Goal: Task Accomplishment & Management: Complete application form

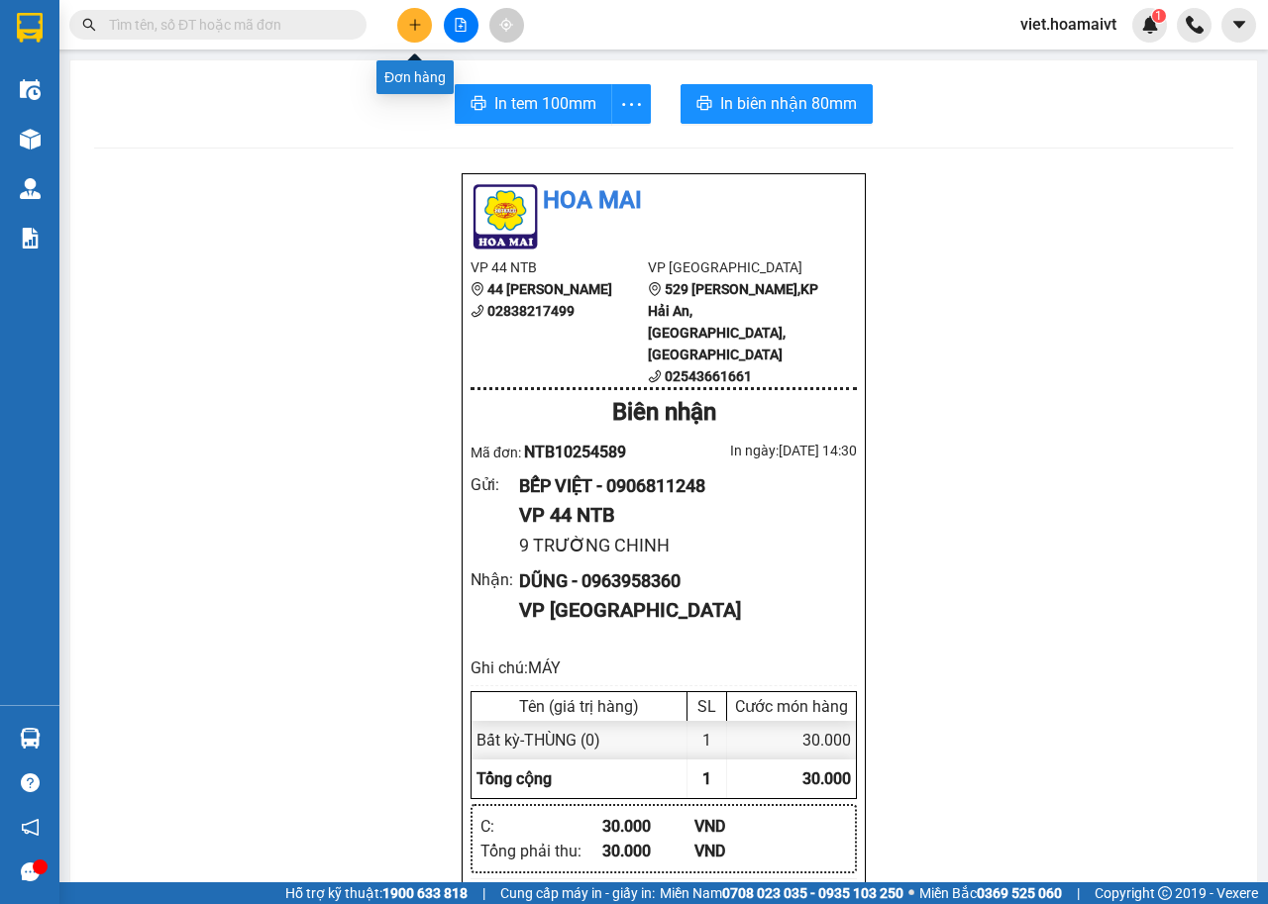
click at [425, 23] on button at bounding box center [414, 25] width 35 height 35
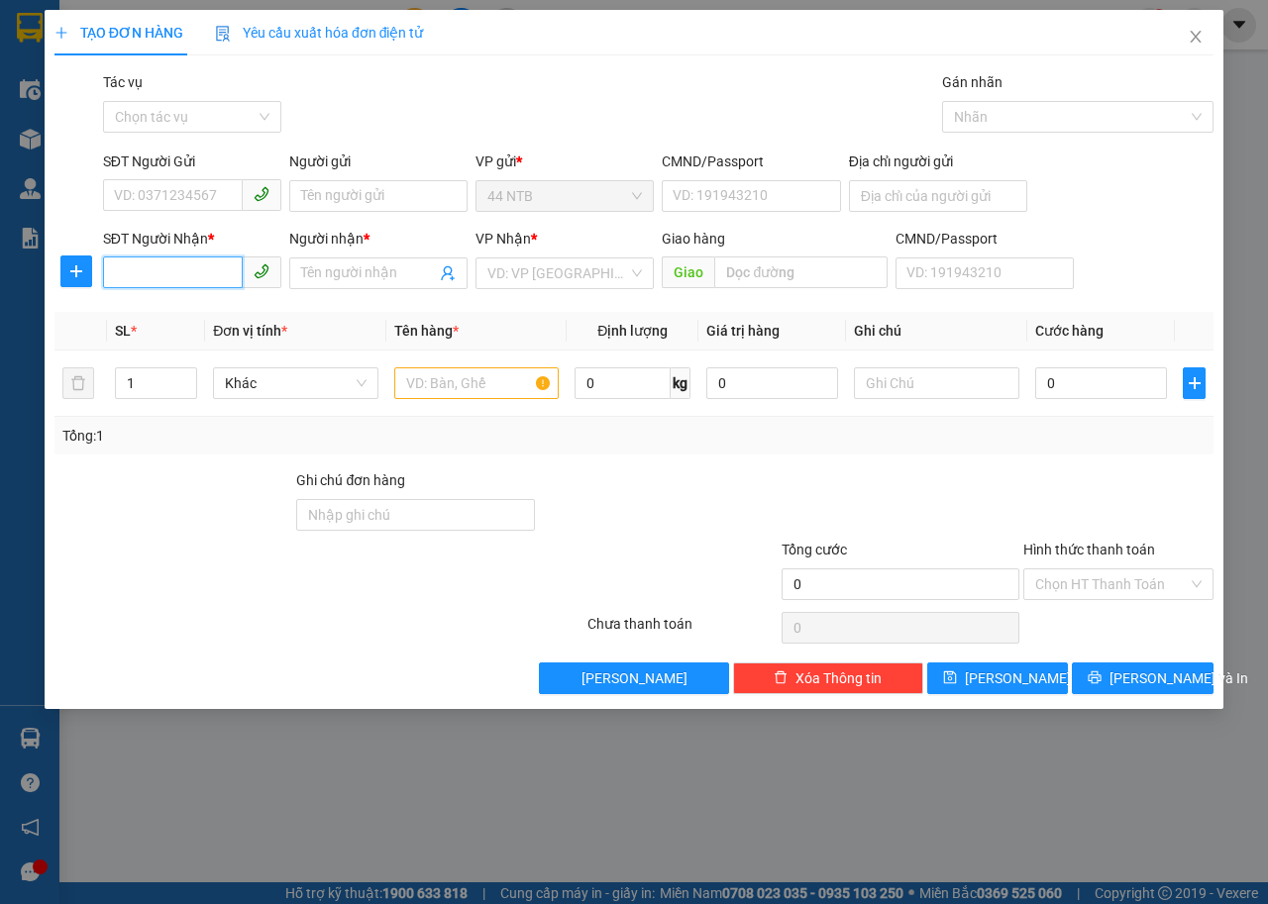
click at [189, 275] on input "SĐT Người Nhận *" at bounding box center [173, 272] width 140 height 32
type input "0944888488"
click at [181, 197] on input "SĐT Người Gửi" at bounding box center [173, 195] width 140 height 32
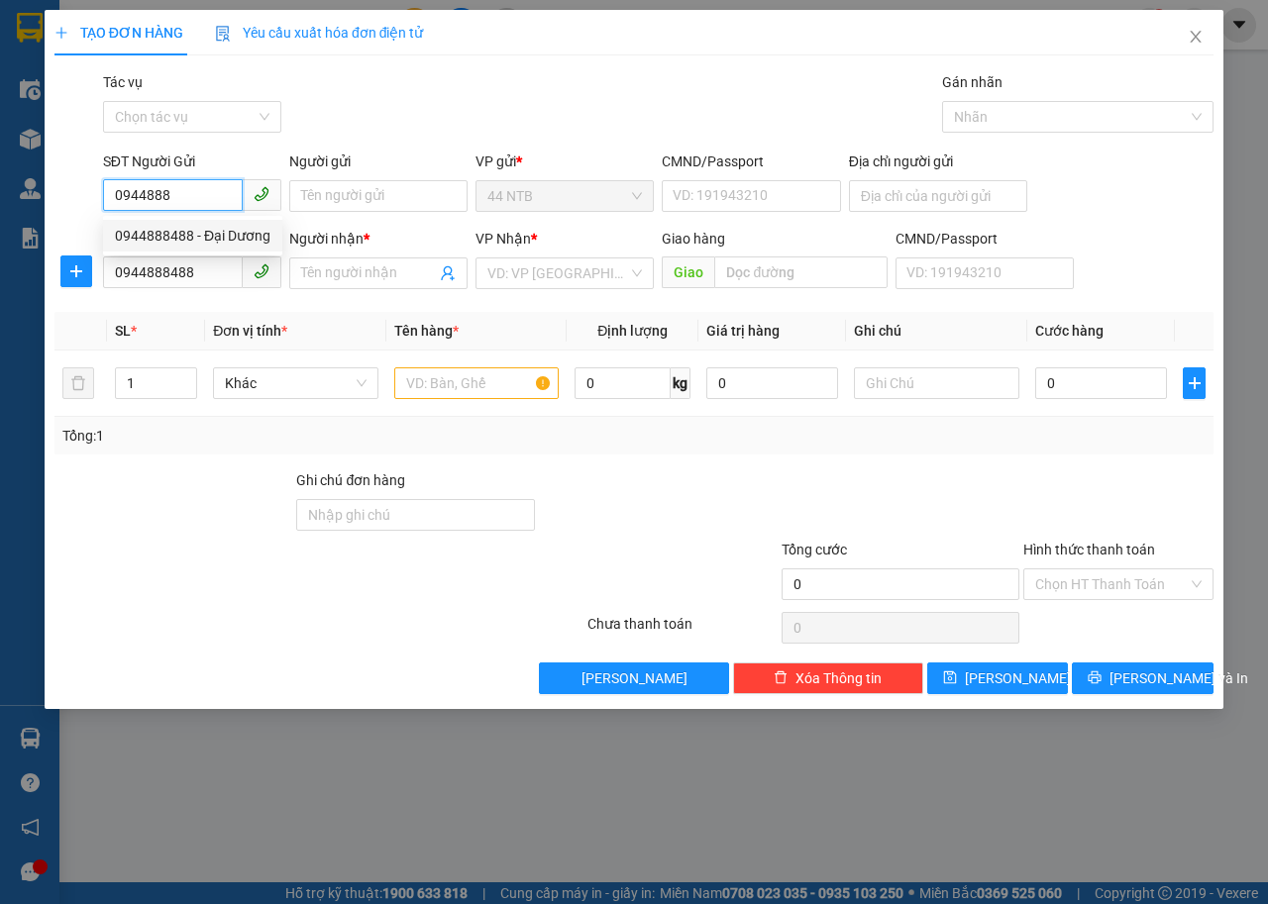
click at [167, 248] on div "0944888488 - Đại Dương" at bounding box center [192, 236] width 179 height 32
type input "0944888488"
type input "Đại Dương"
type input "0944888488"
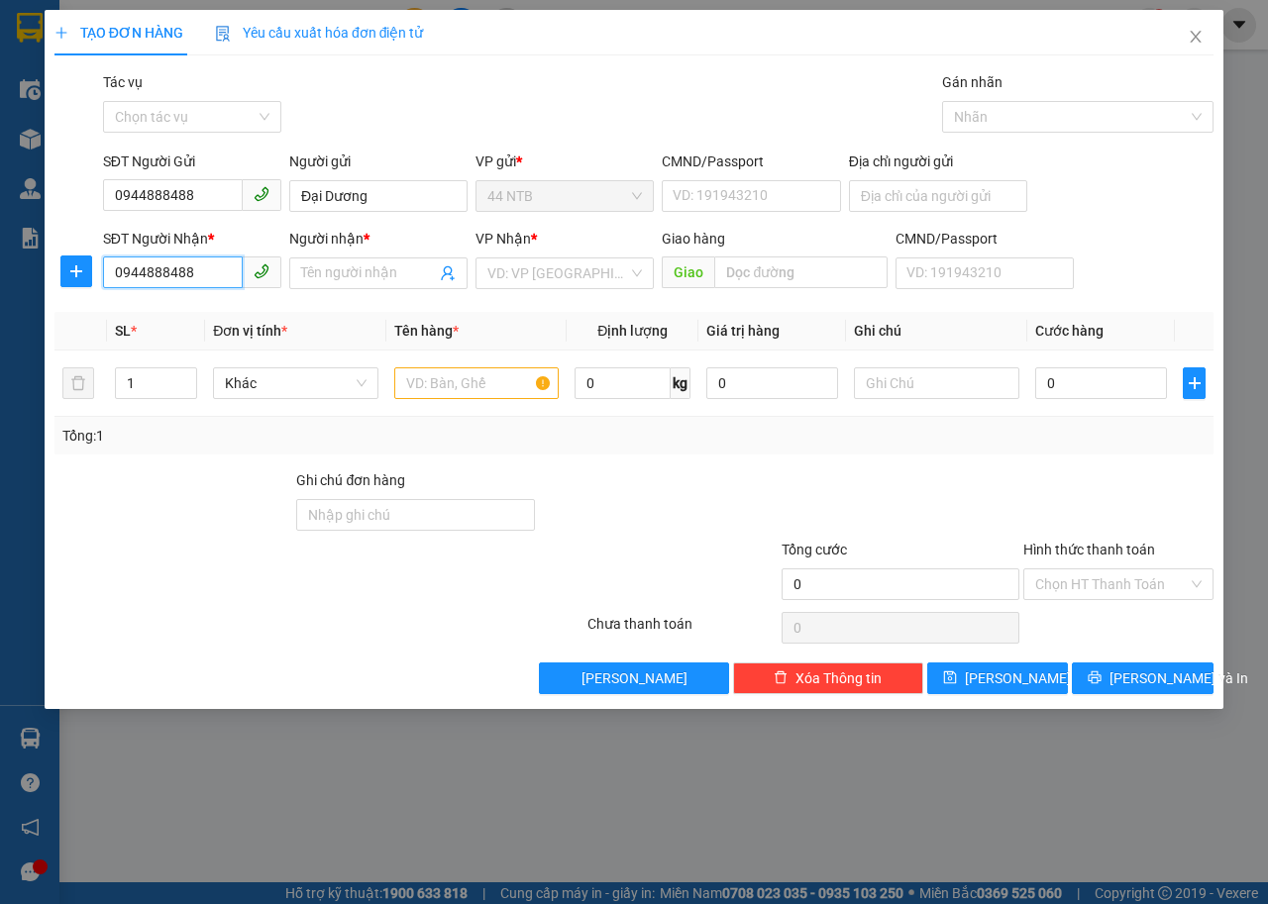
click at [226, 278] on input "0944888488" at bounding box center [173, 272] width 140 height 32
type input "0"
type input "0888758869"
click at [231, 311] on div "0888758869 - [PERSON_NAME]" at bounding box center [212, 313] width 195 height 22
type input "15C_T.Th.Vương_Q8"
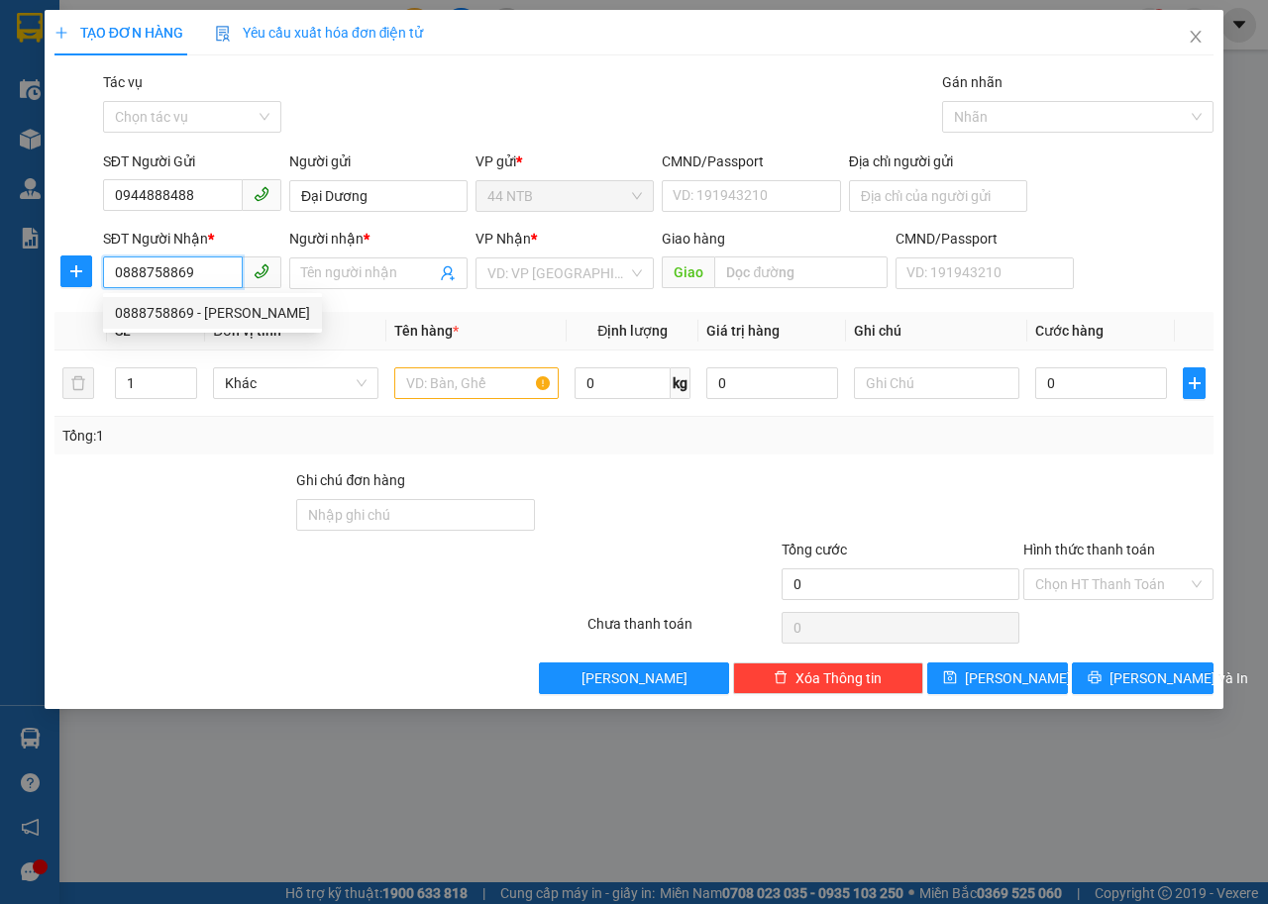
type input "duy"
type input "0888758869"
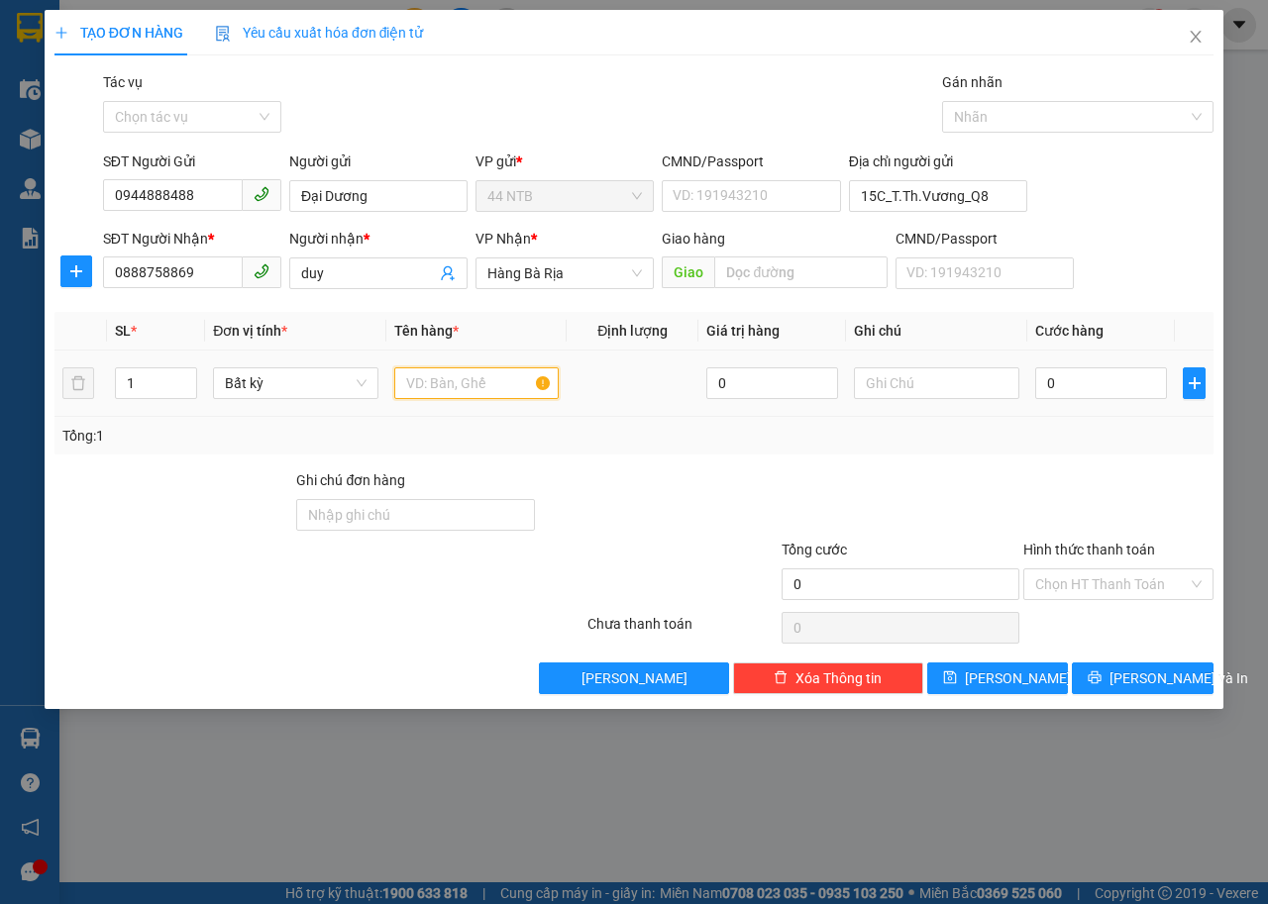
click at [494, 382] on input "text" at bounding box center [476, 383] width 165 height 32
type input "GÓI ĐEN"
click at [1084, 385] on input "0" at bounding box center [1101, 383] width 132 height 32
type input "3"
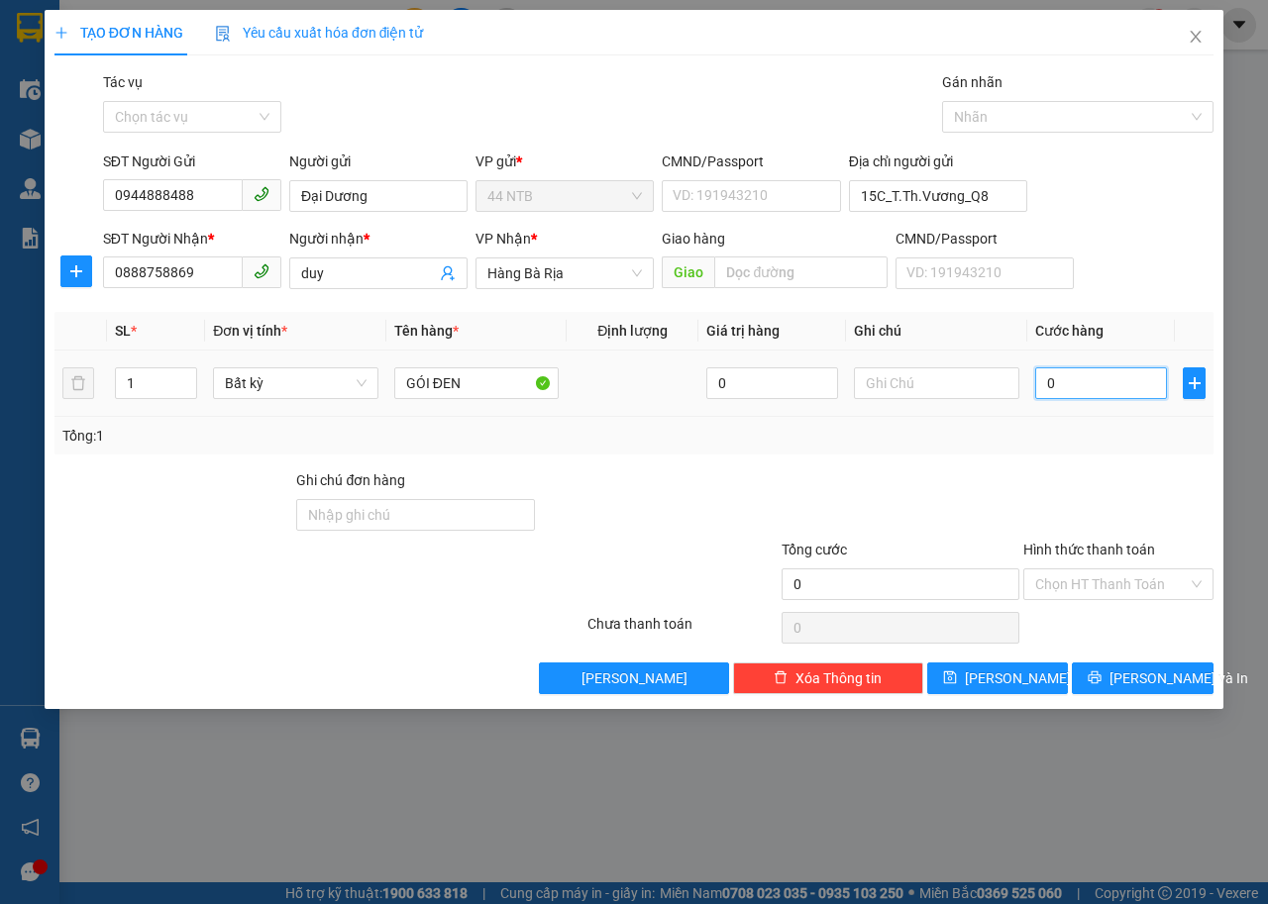
type input "3"
type input "30"
type input "30.000"
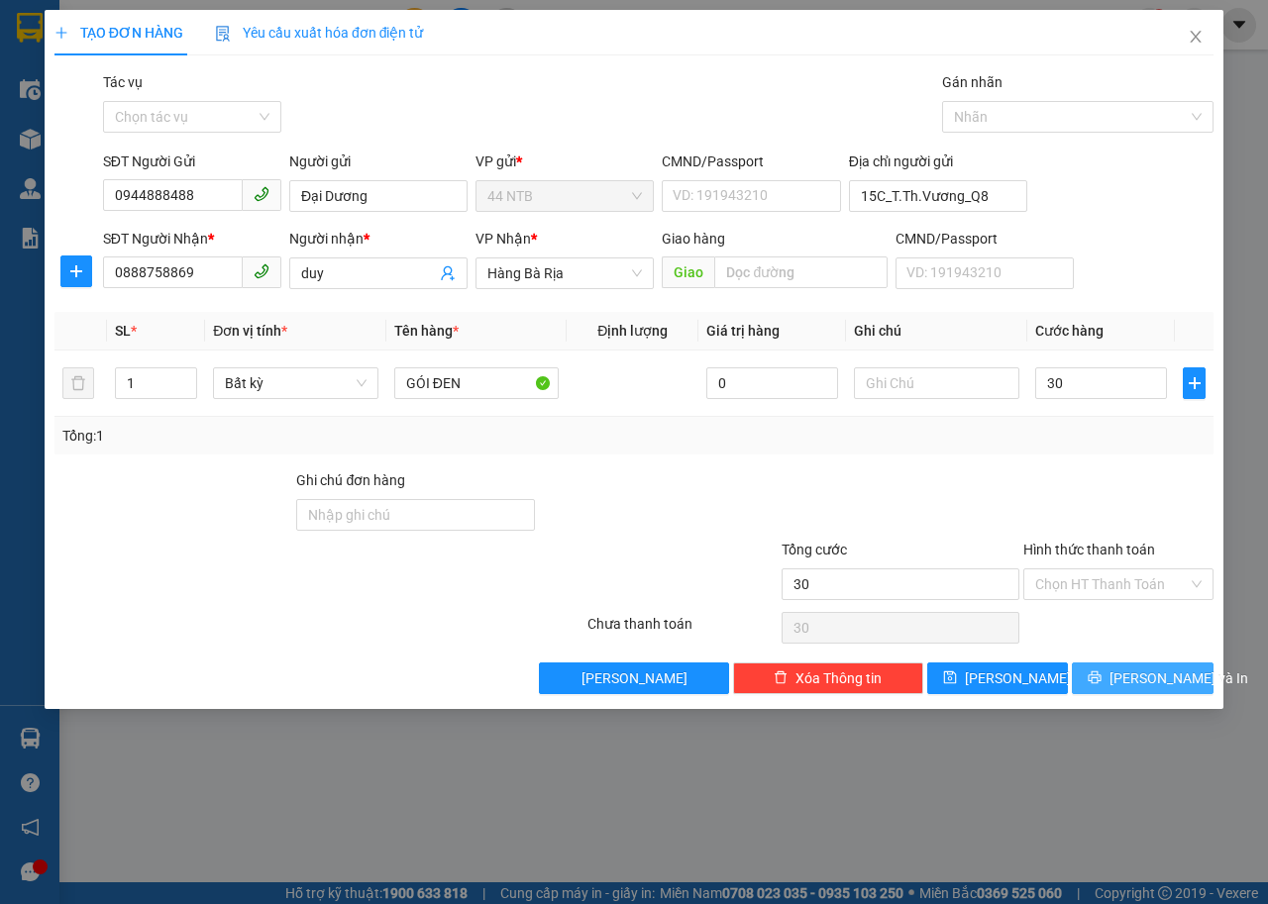
type input "30.000"
click at [1166, 677] on span "[PERSON_NAME] và In" at bounding box center [1178, 678] width 139 height 22
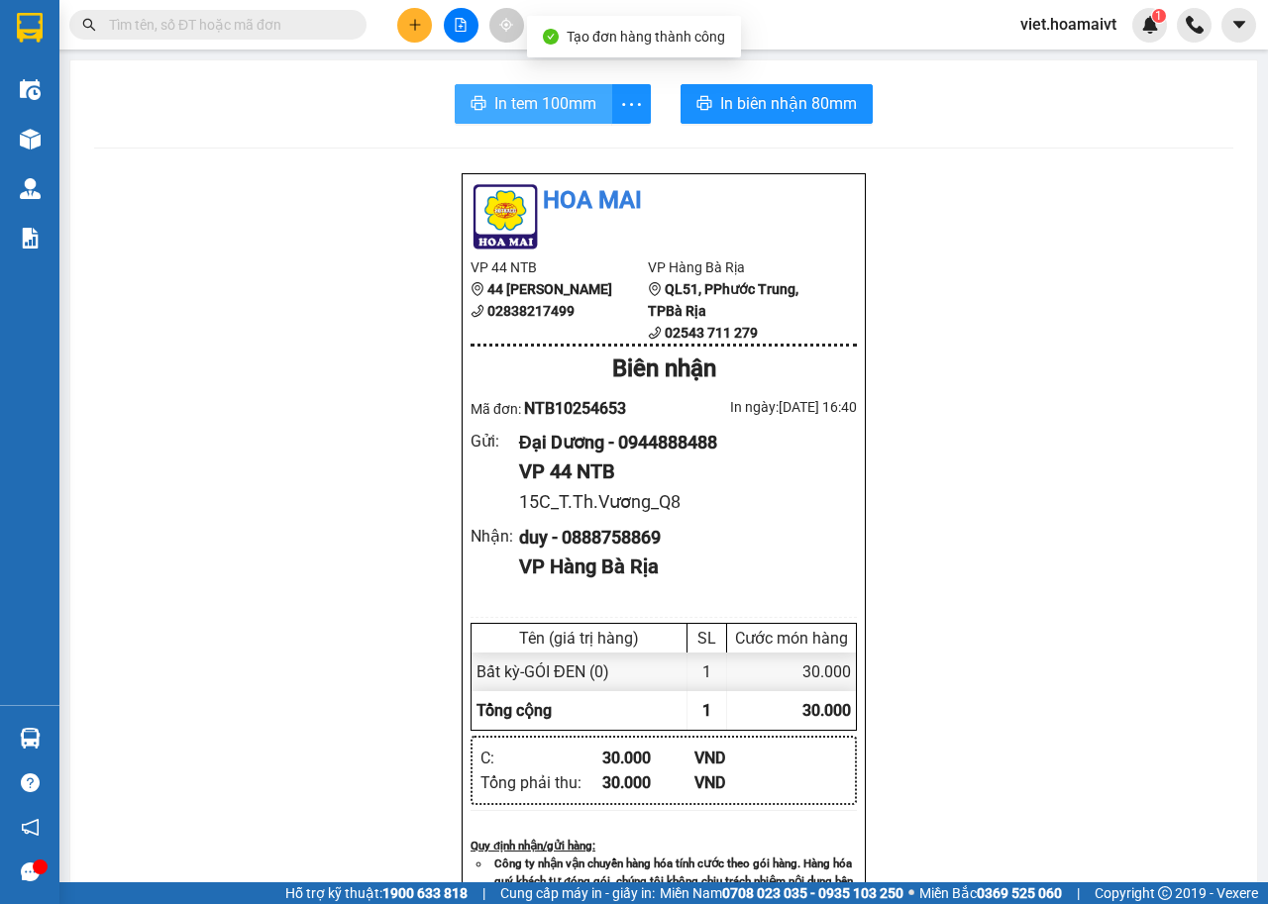
click at [542, 98] on span "In tem 100mm" at bounding box center [545, 103] width 102 height 25
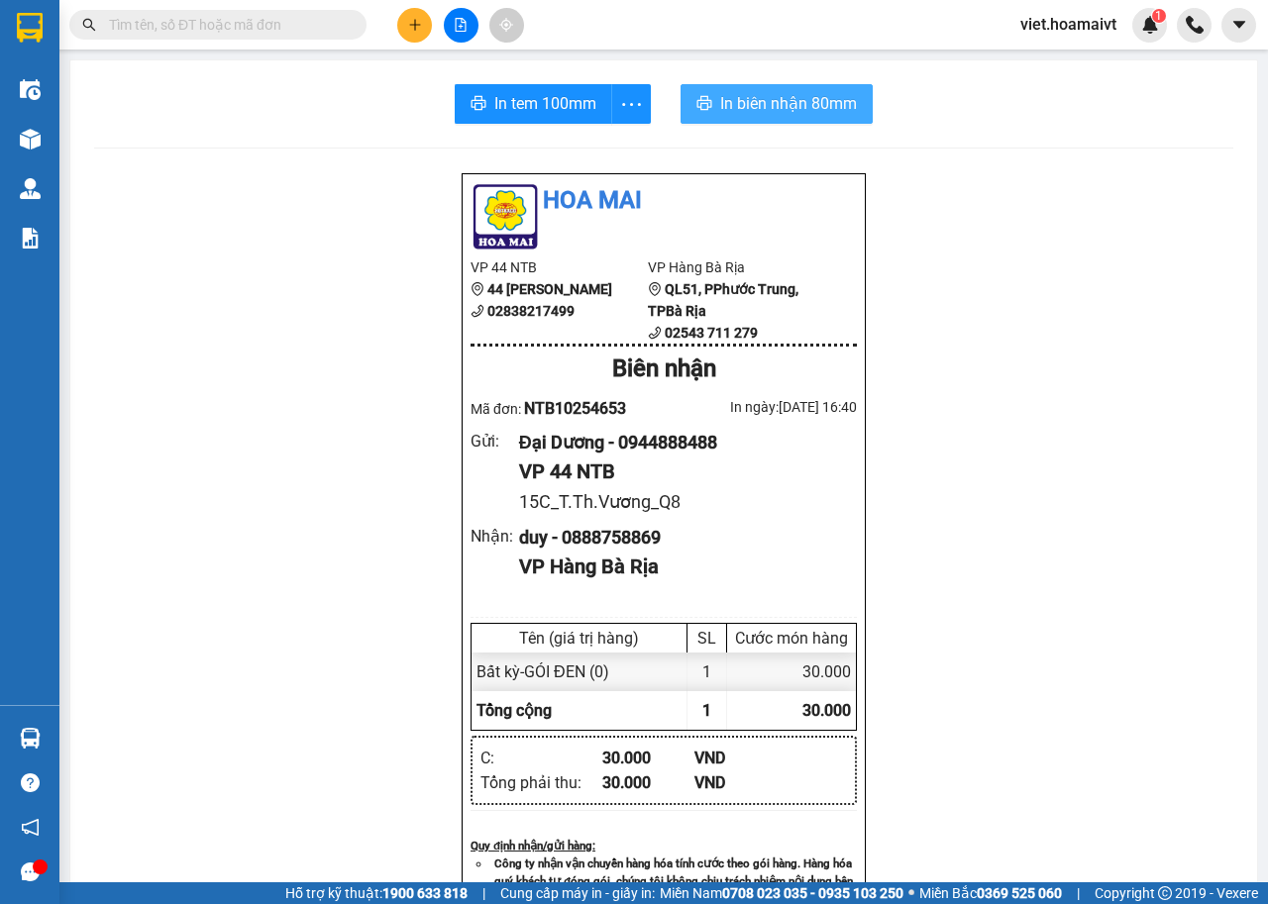
click at [803, 96] on span "In biên nhận 80mm" at bounding box center [788, 103] width 137 height 25
